Goal: Find specific page/section: Find specific page/section

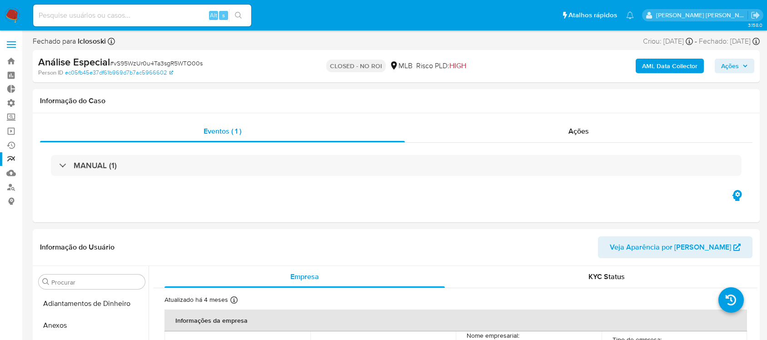
select select "10"
click at [571, 129] on span "Ações" at bounding box center [578, 131] width 20 height 10
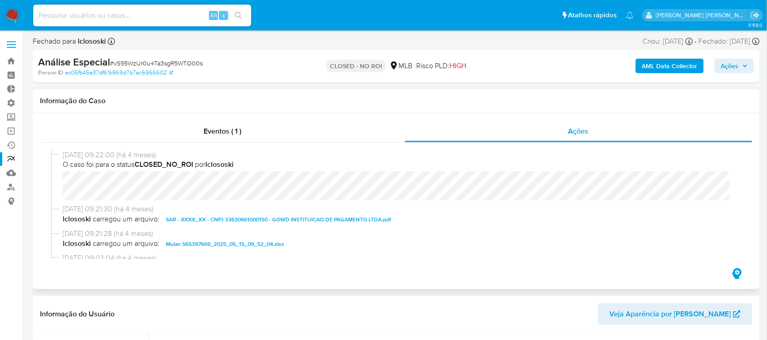
click at [289, 221] on span "SAR - XXXX_XX - CNPJ 33630661000150 - GOWD INSTITUICAO DE PAGAMENTO LTDA.pdf" at bounding box center [278, 219] width 225 height 11
click at [66, 15] on input at bounding box center [142, 16] width 218 height 12
paste input "omSZrvhm8opKZI5P0JBLO5ZM"
type input "omSZrvhm8opKZI5P0JBLO5ZM"
click at [235, 16] on icon "search-icon" at bounding box center [238, 15] width 7 height 7
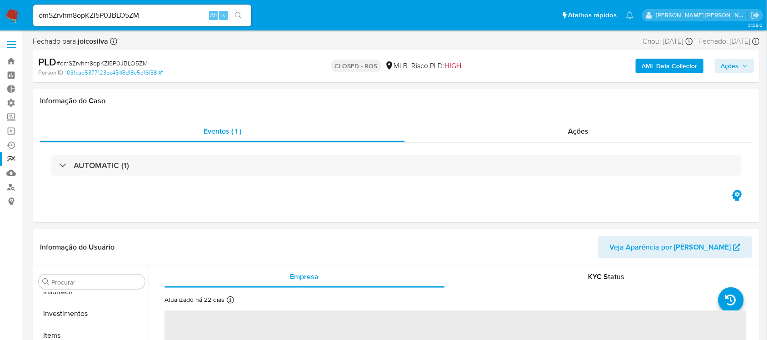
scroll to position [427, 0]
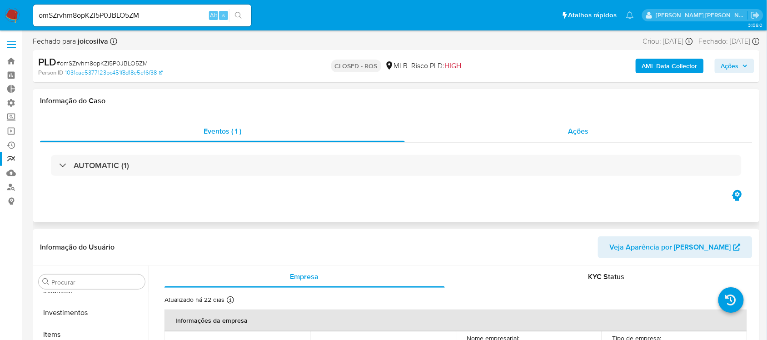
click at [576, 135] on span "Ações" at bounding box center [578, 131] width 20 height 10
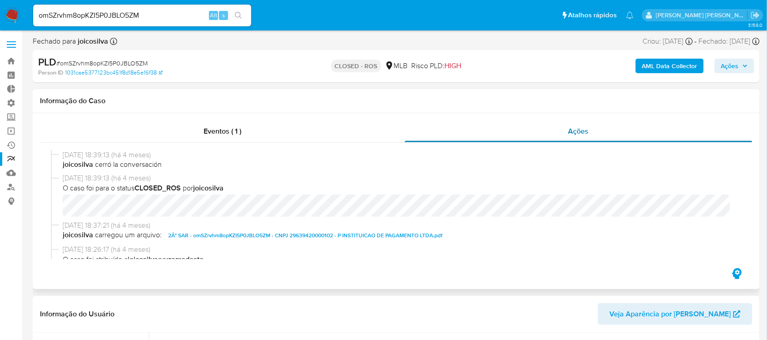
select select "10"
click at [416, 235] on span "2Â° SAR - omSZrvhm8opKZI5P0JBLO5ZM - CNPJ 29639420000102 - P INSTITUICAO DE PAG…" at bounding box center [305, 235] width 274 height 11
